Goal: Subscribe to service/newsletter

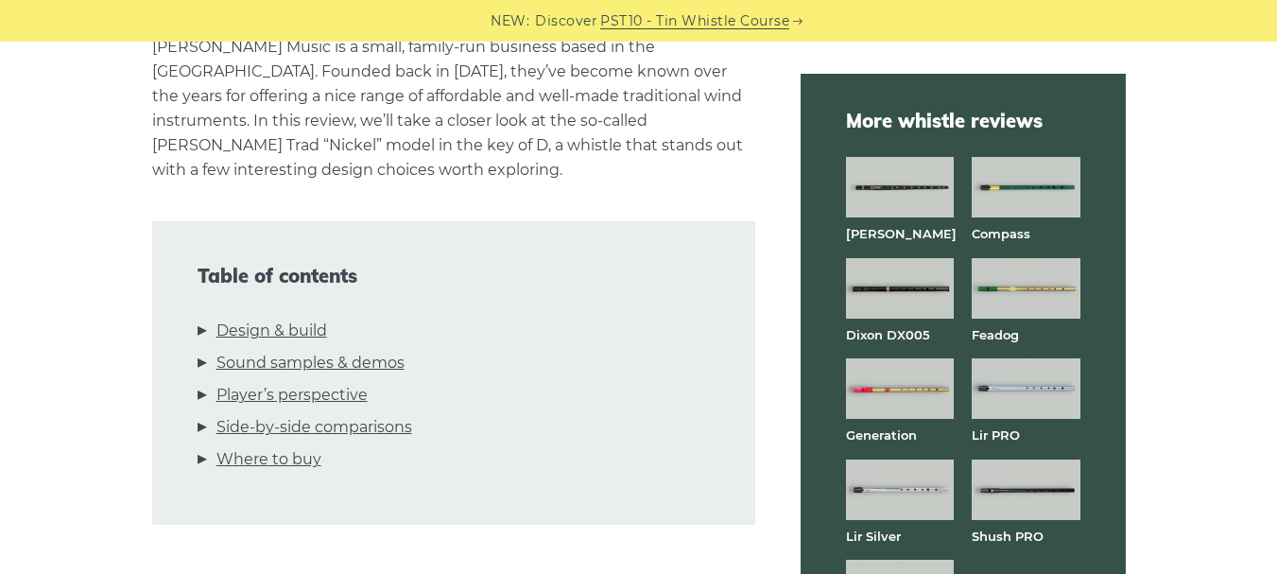
scroll to position [1004, 0]
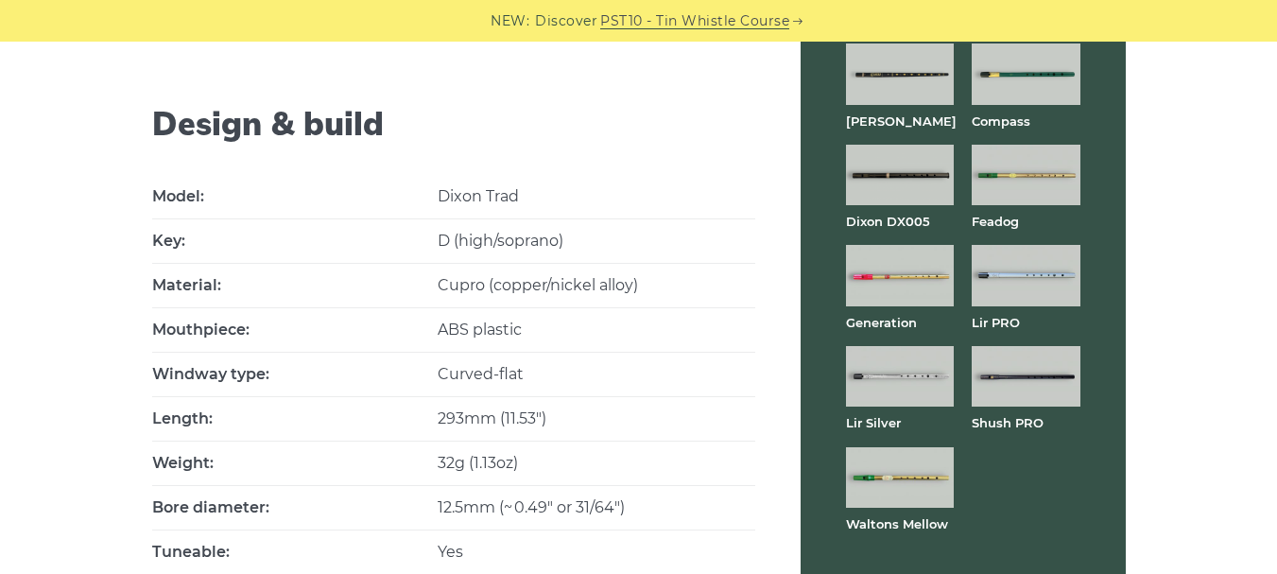
click at [887, 475] on img at bounding box center [900, 477] width 108 height 60
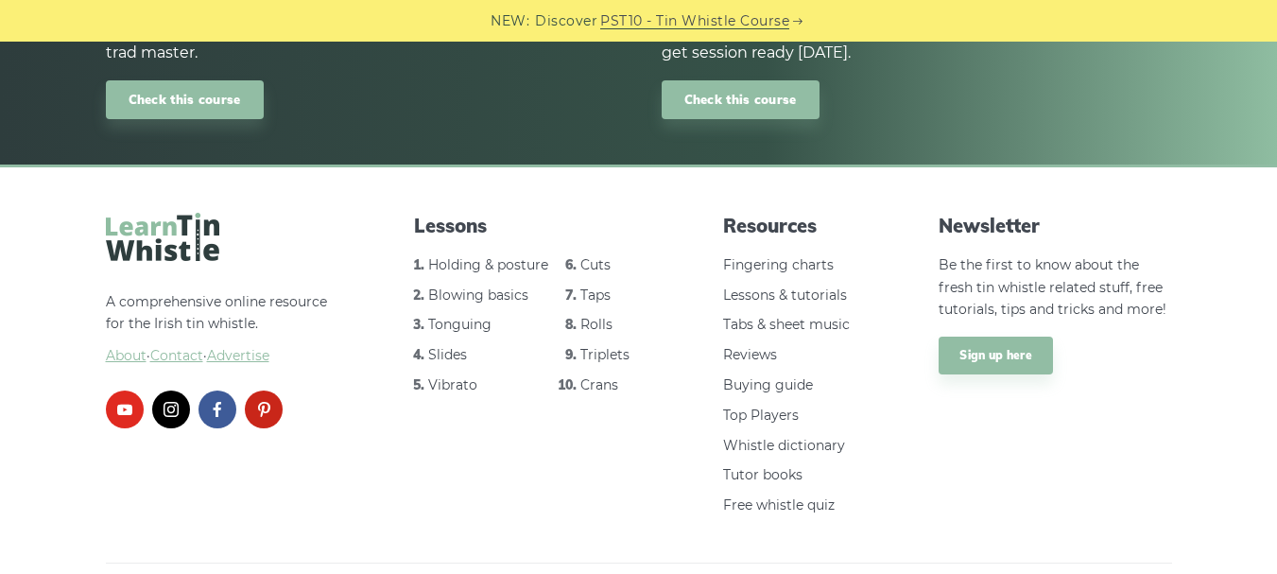
scroll to position [7274, 0]
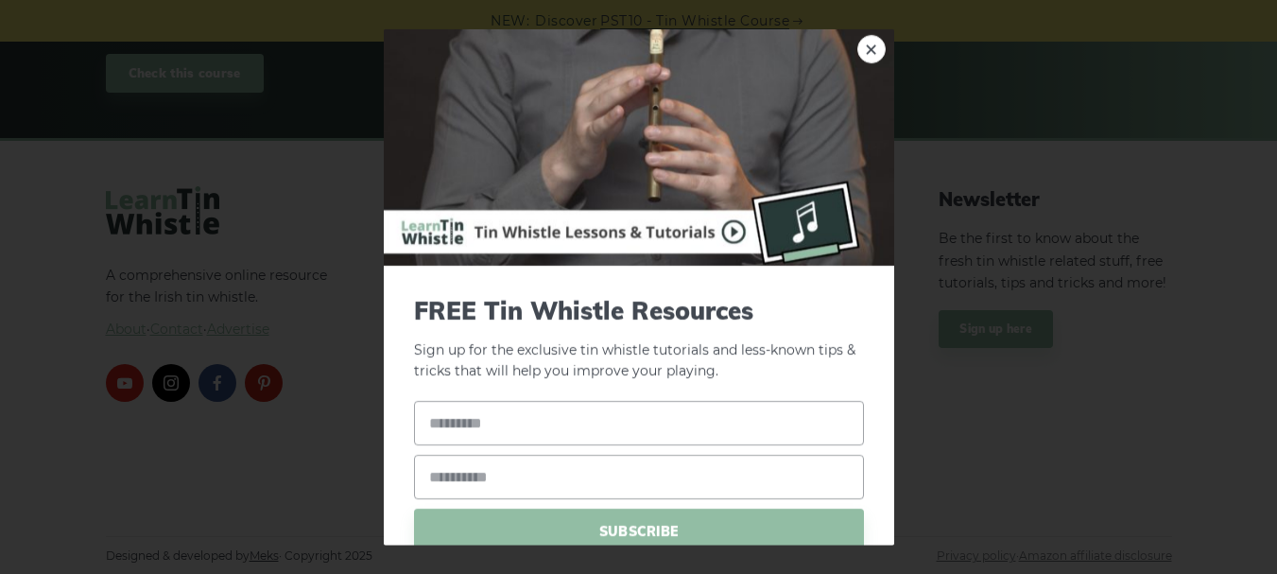
click at [629, 338] on p "Sign up for the exclusive tin whistle tutorials and less-known tips & tricks th…" at bounding box center [639, 338] width 450 height 87
click at [459, 421] on input "text" at bounding box center [639, 423] width 450 height 44
type input "*****"
click at [453, 493] on input "email" at bounding box center [639, 477] width 450 height 44
type input "**********"
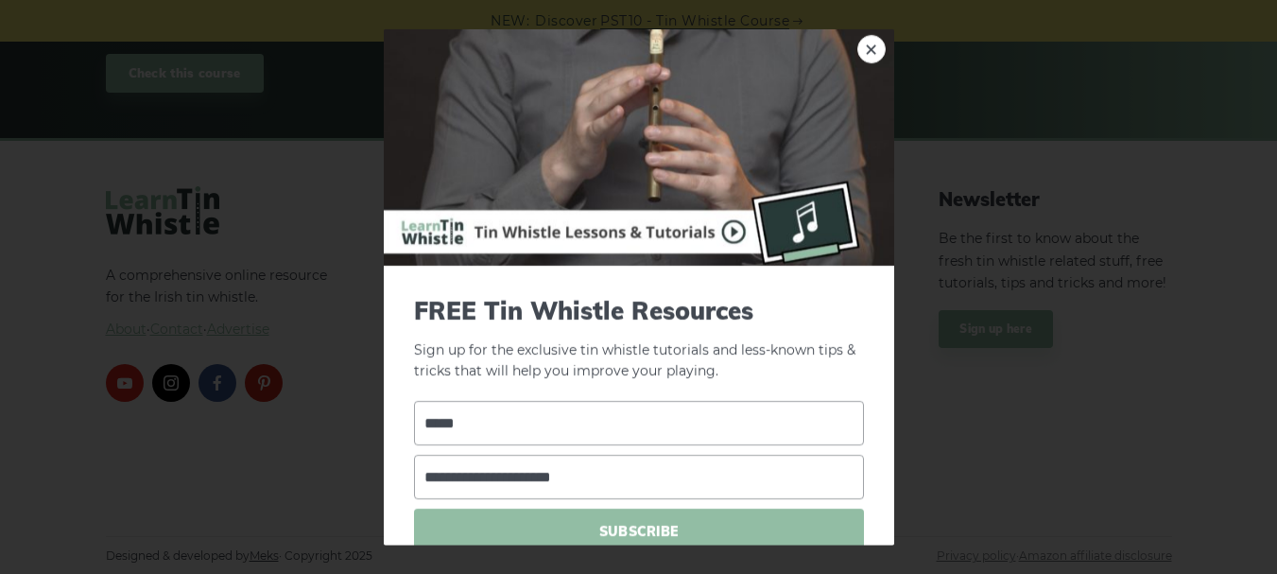
click at [629, 523] on span "SUBSCRIBE" at bounding box center [639, 531] width 450 height 44
click at [857, 45] on link "×" at bounding box center [871, 48] width 28 height 28
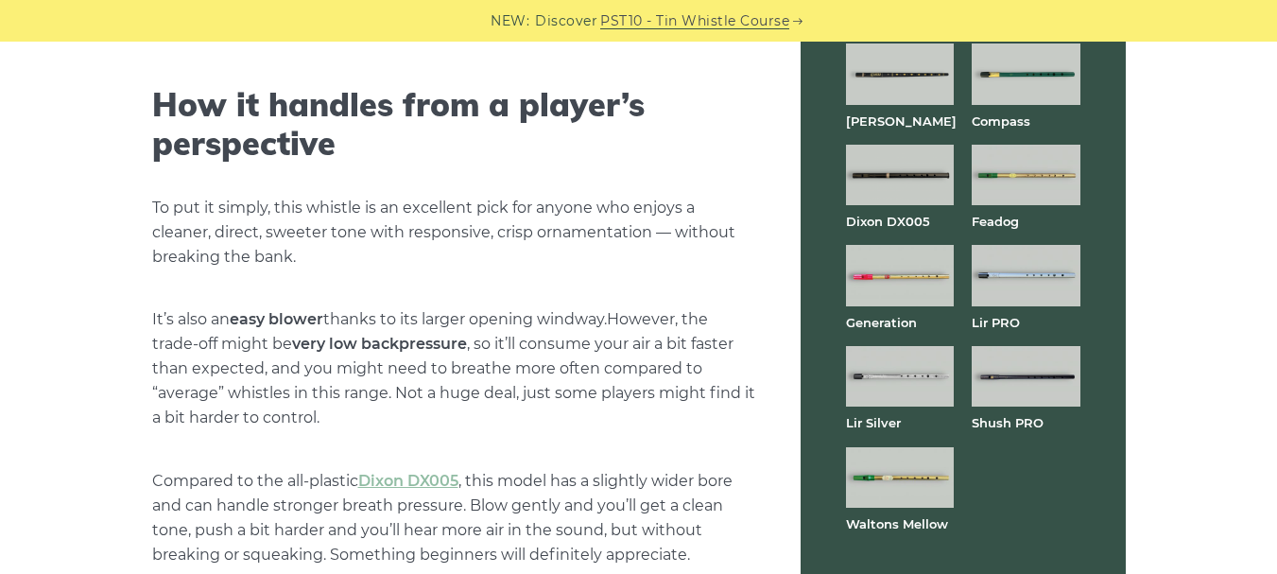
scroll to position [4313, 0]
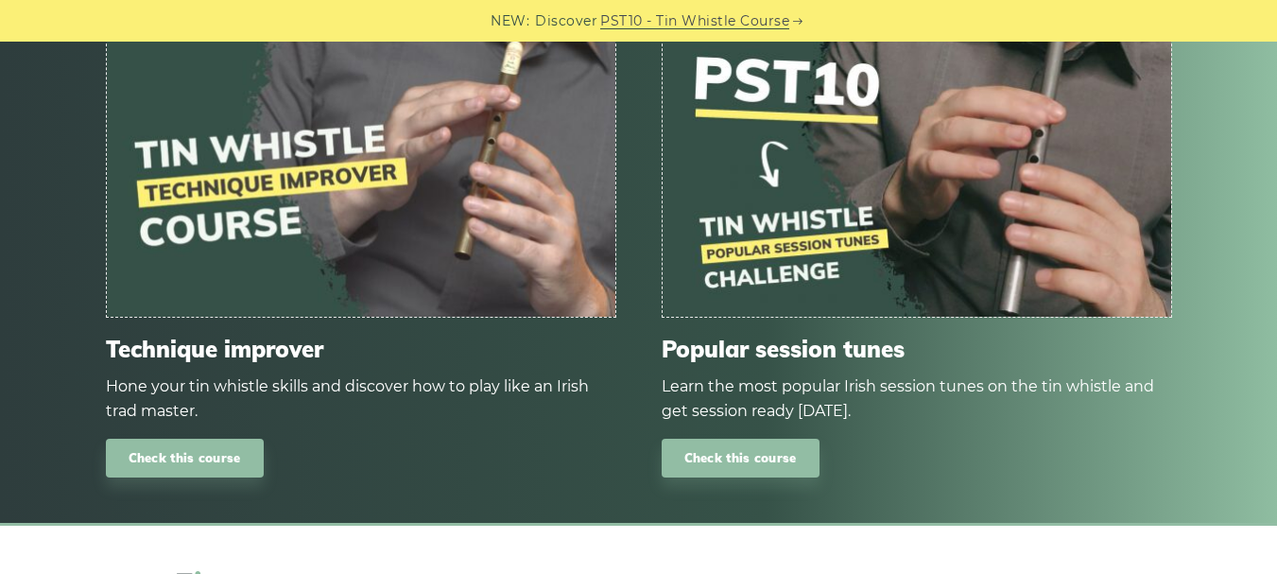
scroll to position [7015, 0]
